Goal: Task Accomplishment & Management: Use online tool/utility

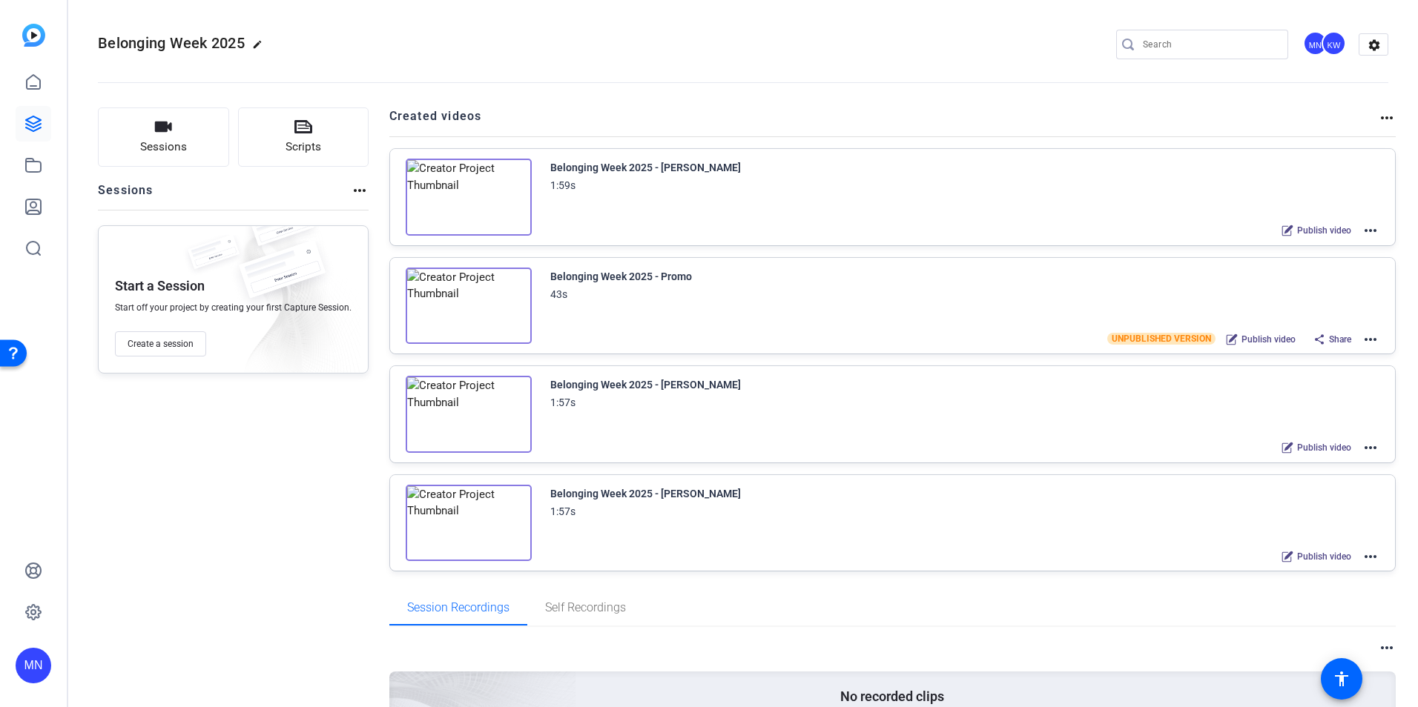
click at [1363, 230] on mat-icon "more_horiz" at bounding box center [1370, 231] width 18 height 18
click at [0, 0] on span "Edit in Creator" at bounding box center [0, 0] width 0 height 0
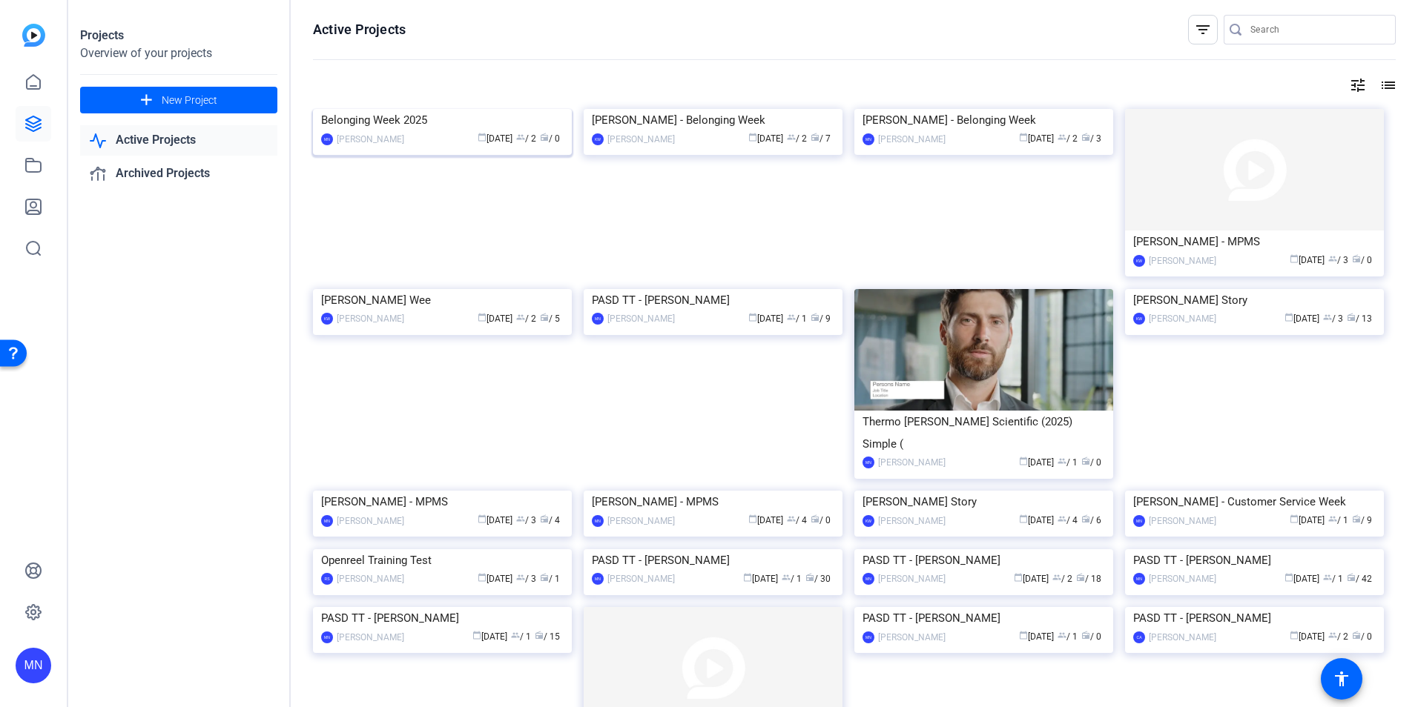
click at [424, 109] on img at bounding box center [442, 109] width 259 height 0
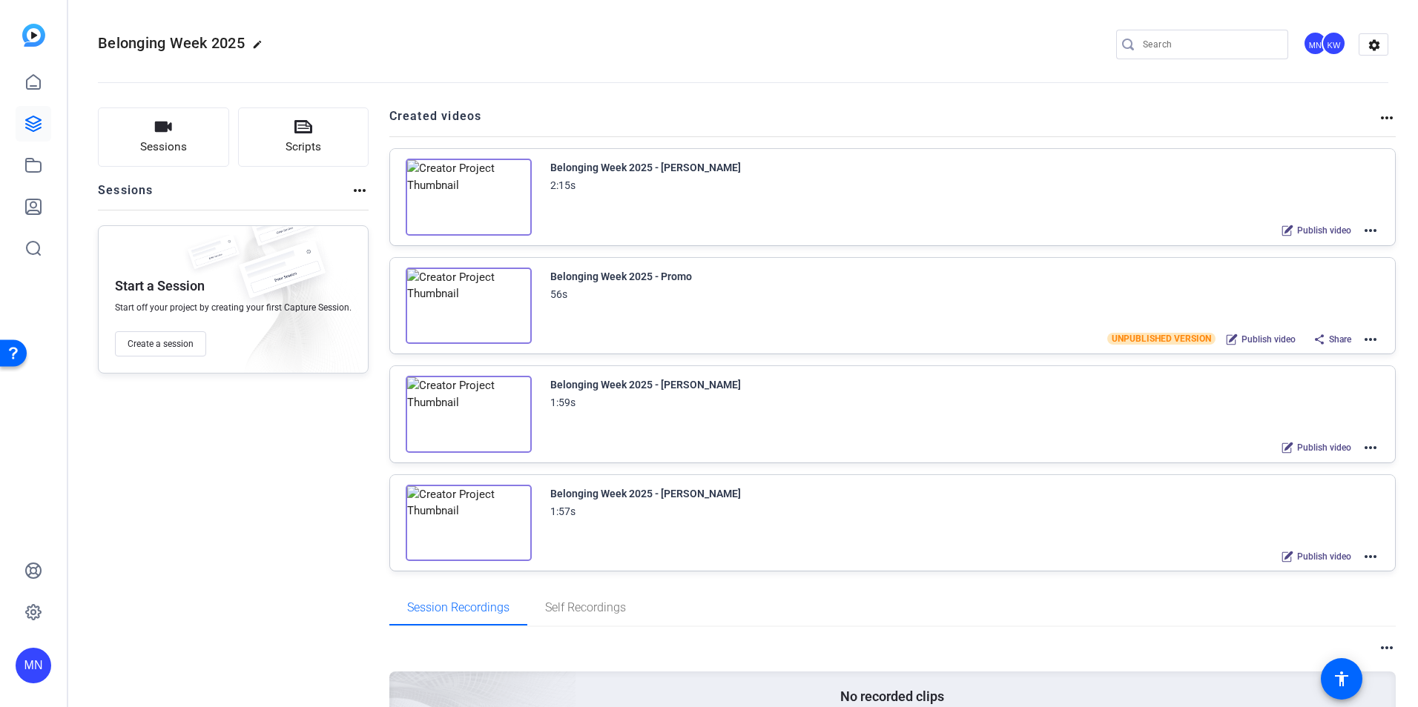
click at [1368, 229] on mat-icon "more_horiz" at bounding box center [1370, 231] width 18 height 18
click at [1329, 260] on span "Duplicate here" at bounding box center [1308, 267] width 103 height 18
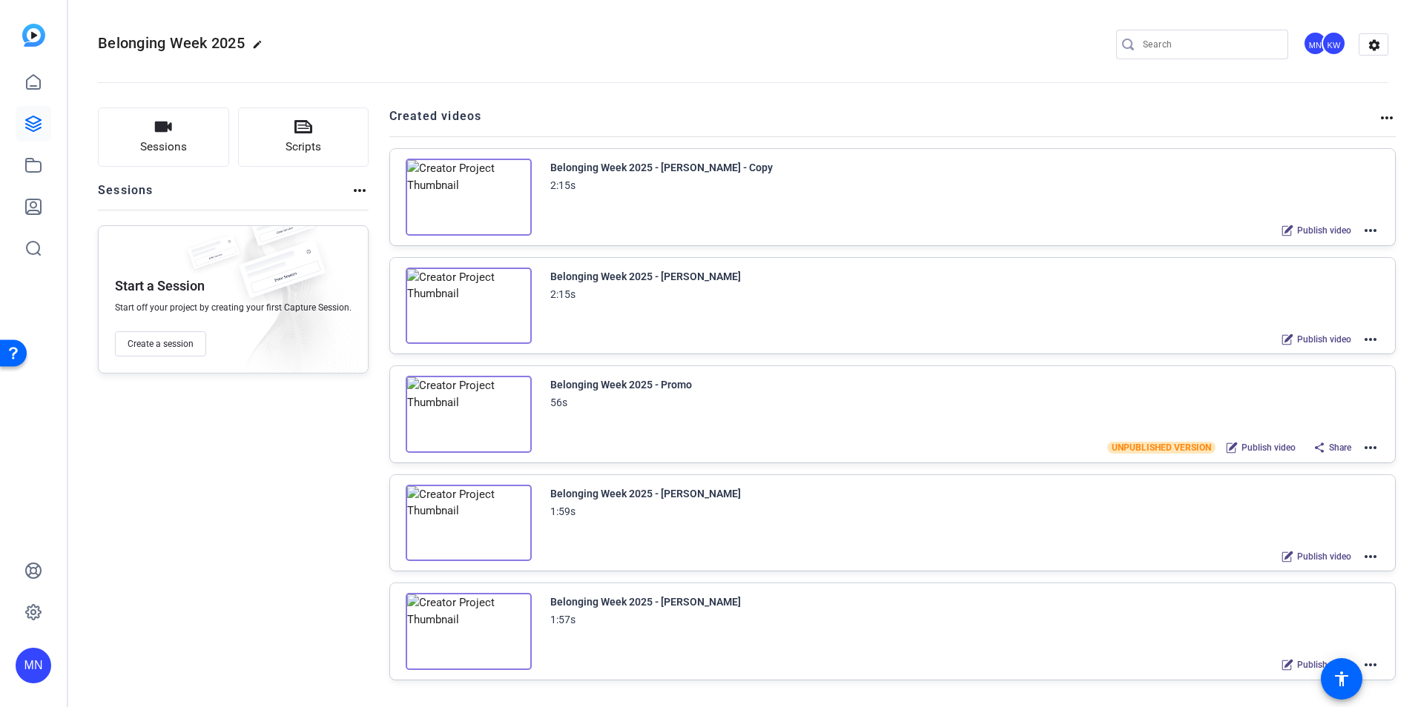
click at [1361, 228] on mat-icon "more_horiz" at bounding box center [1370, 231] width 18 height 18
click at [1290, 245] on span "Edit in Creator" at bounding box center [1308, 249] width 103 height 18
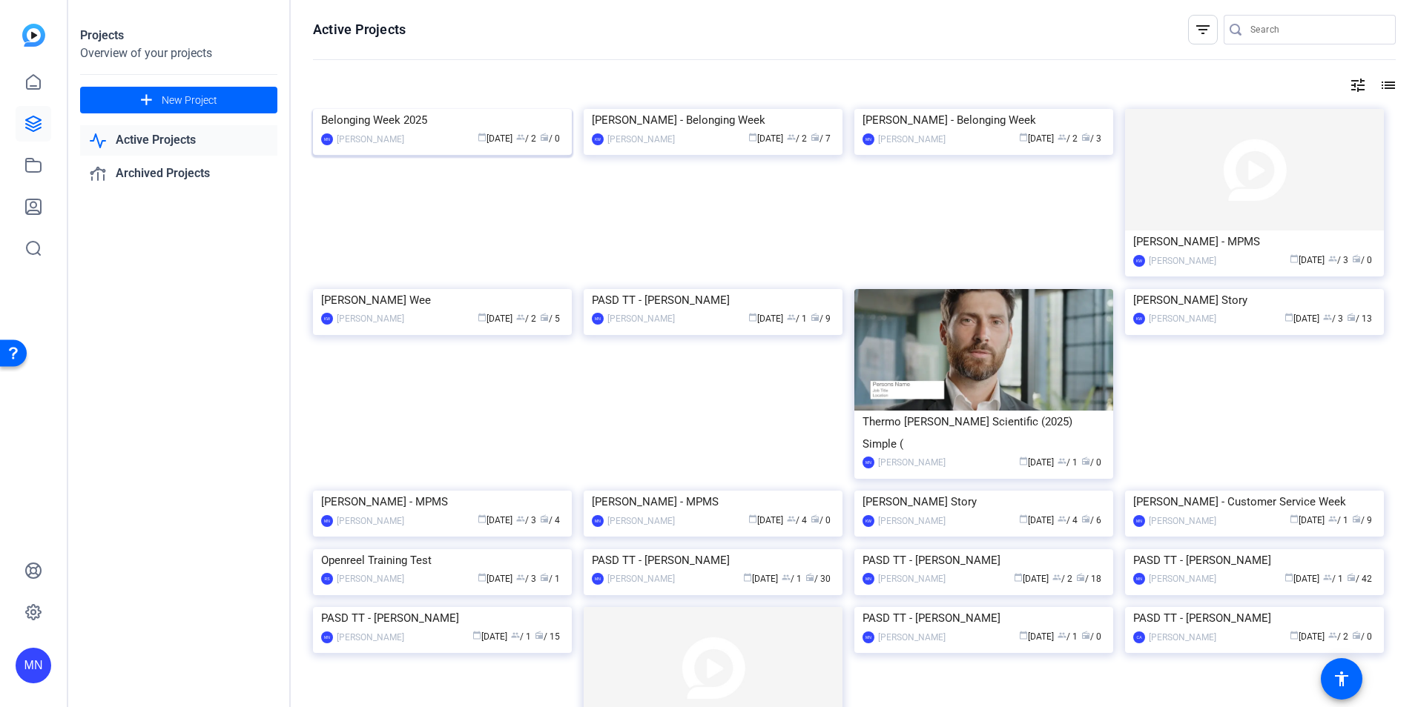
click at [426, 109] on img at bounding box center [442, 109] width 259 height 0
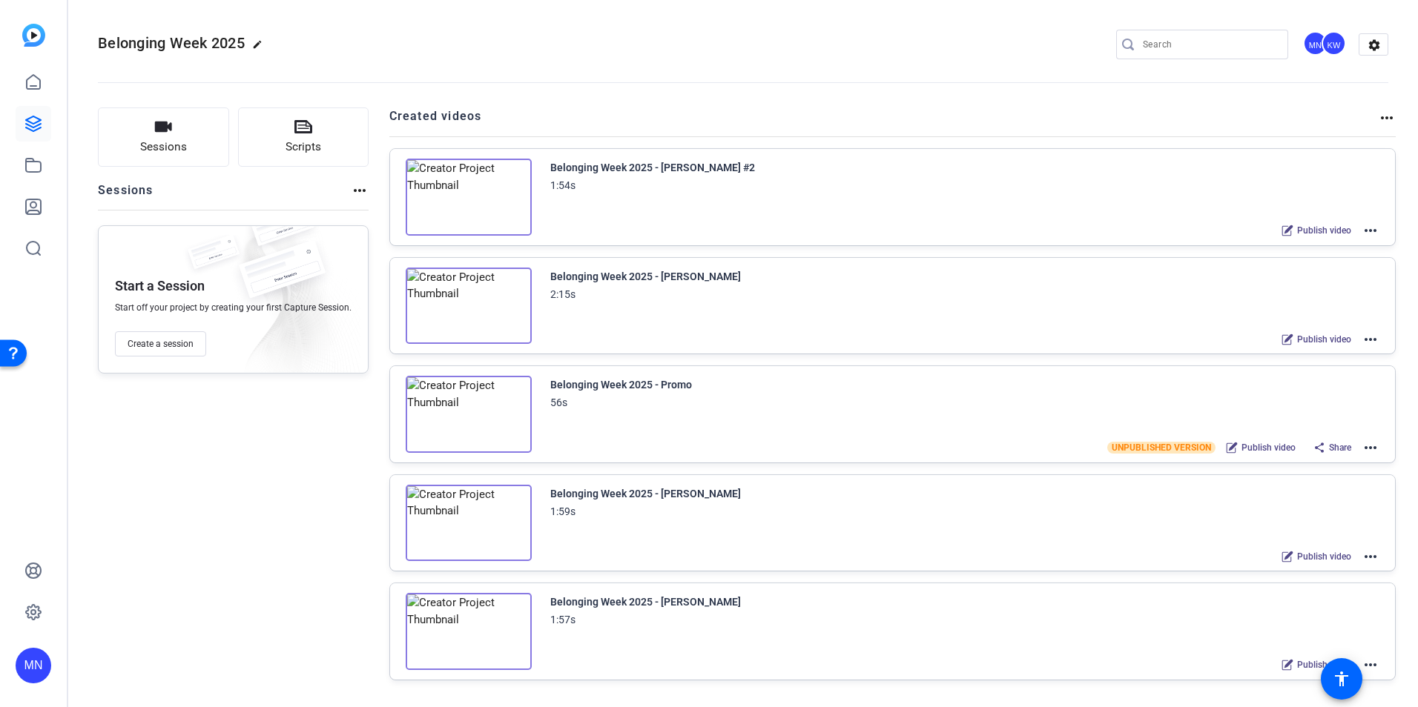
click at [1380, 120] on mat-icon "more_horiz" at bounding box center [1387, 118] width 18 height 18
click at [1376, 47] on div at bounding box center [709, 353] width 1418 height 707
click at [1371, 45] on mat-icon "settings" at bounding box center [1374, 45] width 30 height 22
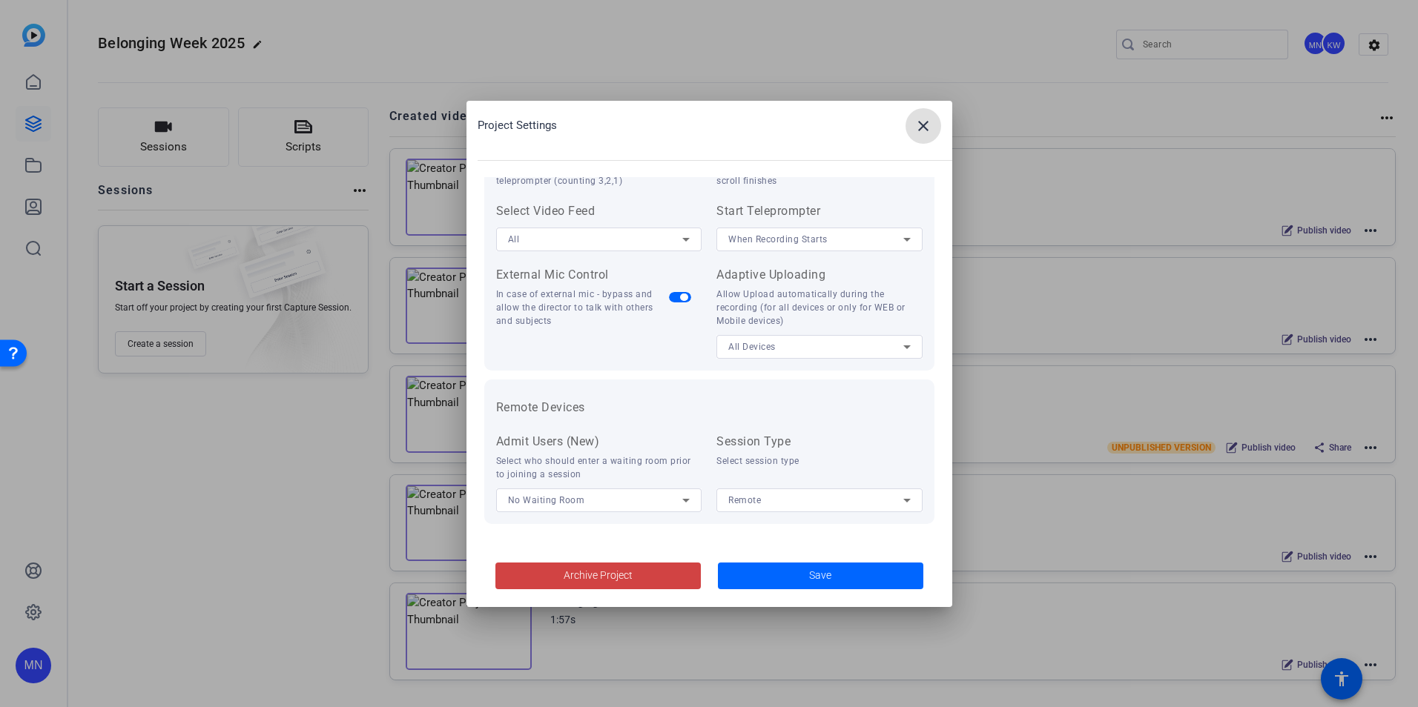
scroll to position [10, 0]
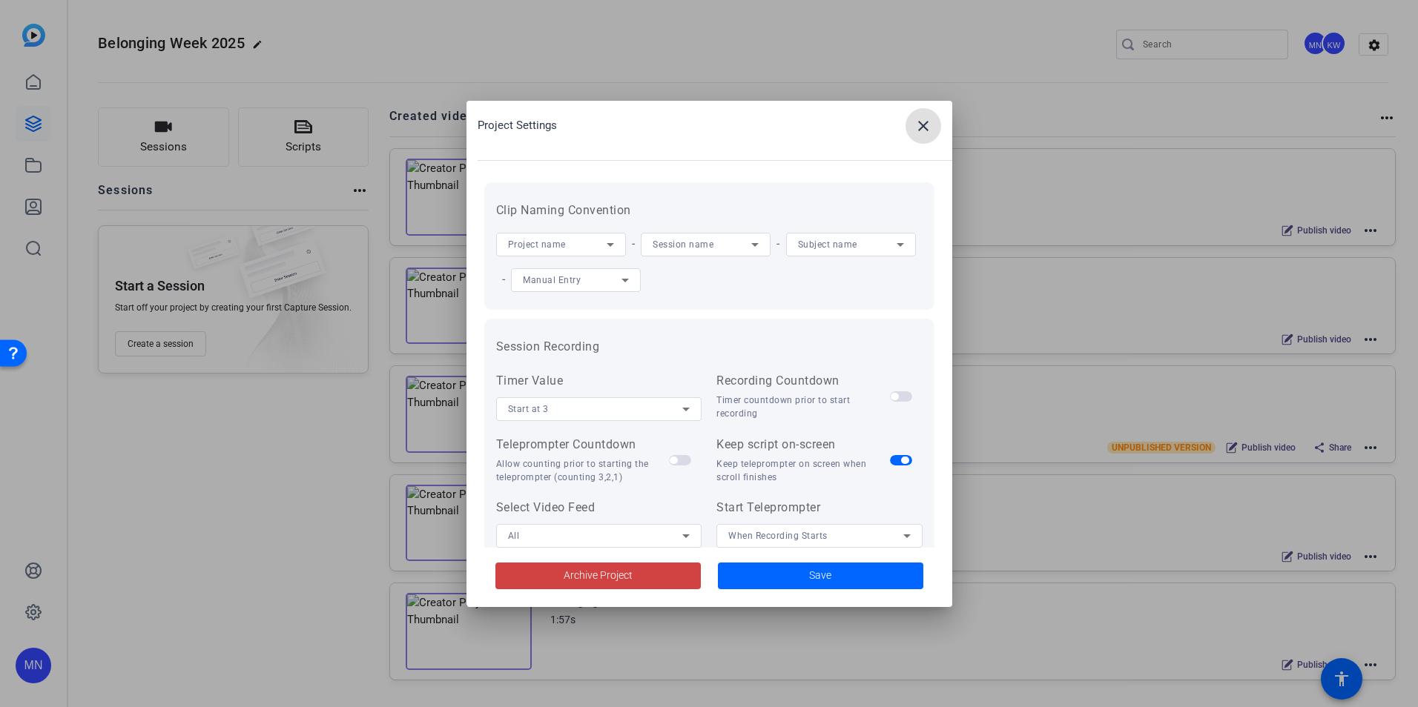
click at [928, 124] on mat-icon "close" at bounding box center [923, 126] width 18 height 18
